Goal: Navigation & Orientation: Find specific page/section

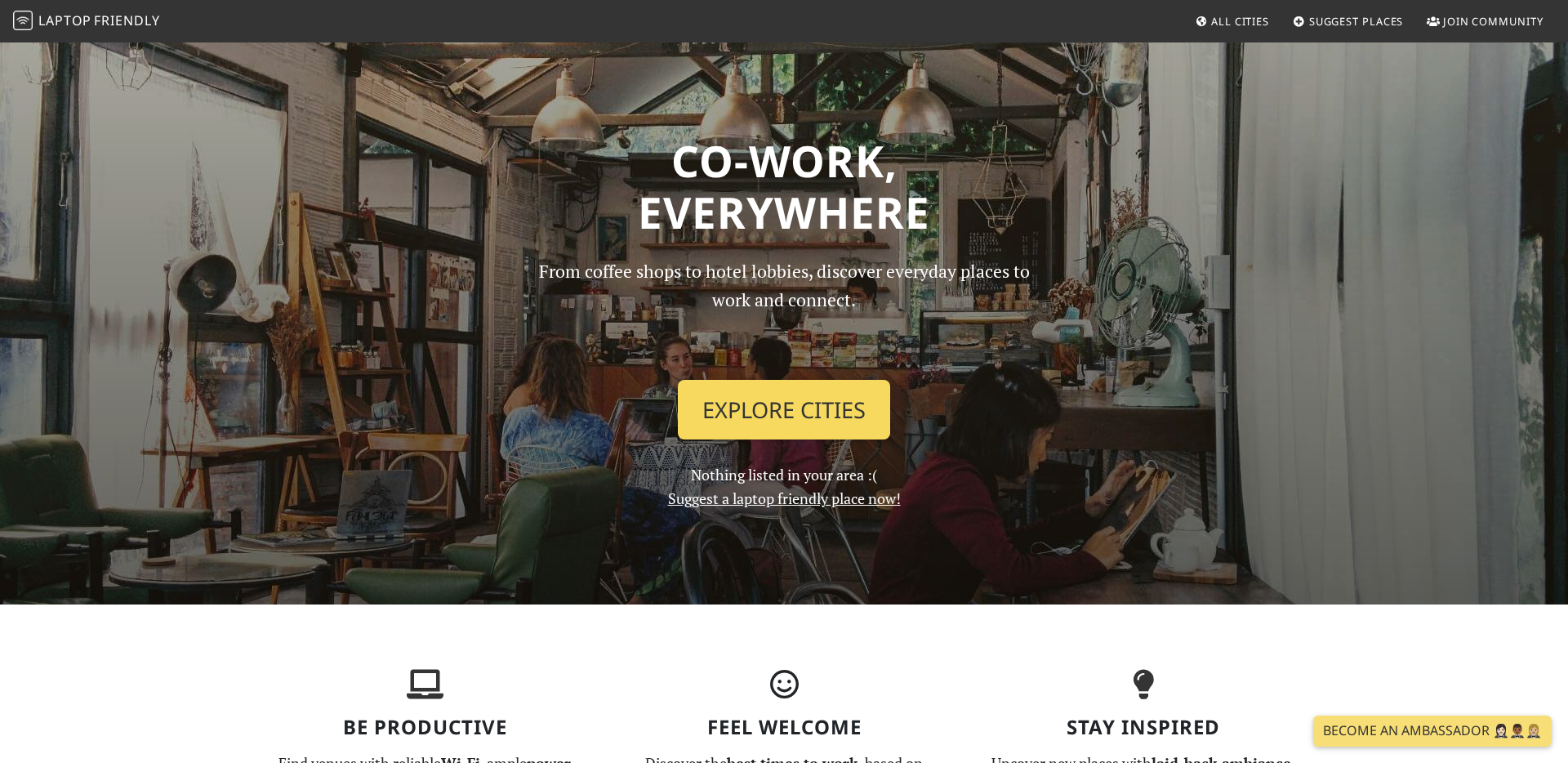
click at [823, 413] on link "Explore Cities" at bounding box center [784, 409] width 212 height 60
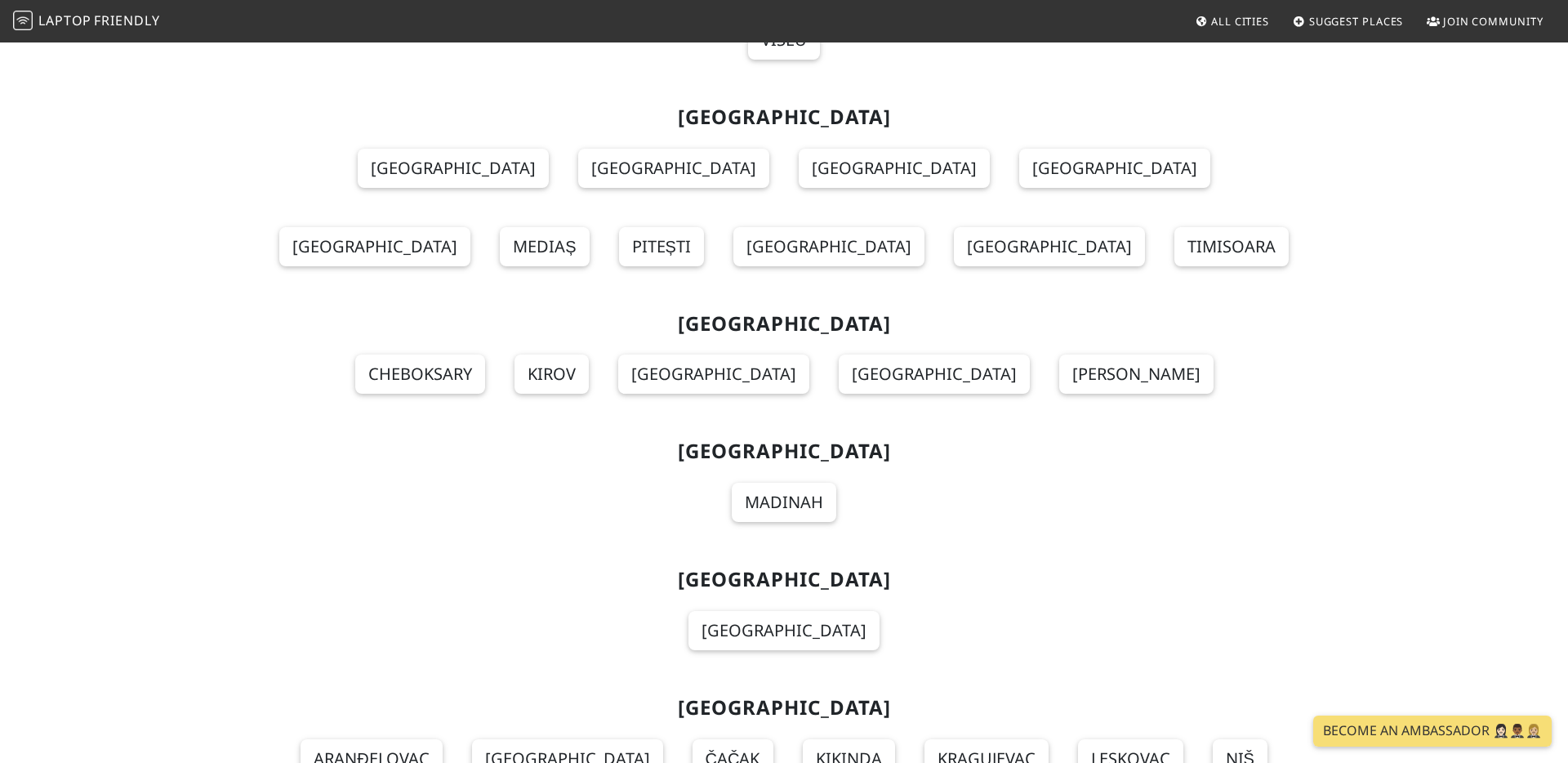
scroll to position [14913, 0]
